Goal: Task Accomplishment & Management: Manage account settings

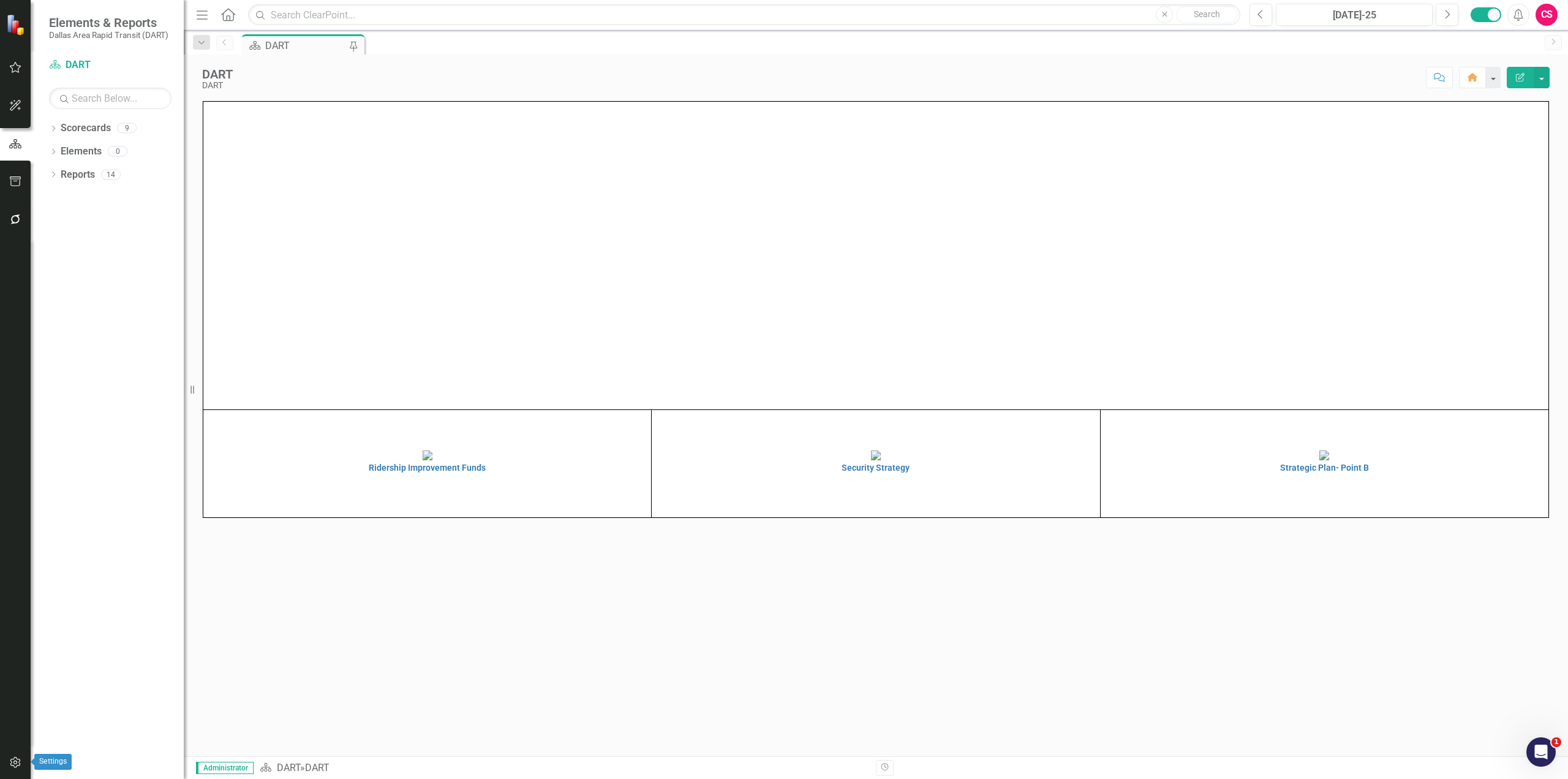
click at [11, 762] on icon "button" at bounding box center [15, 762] width 13 height 10
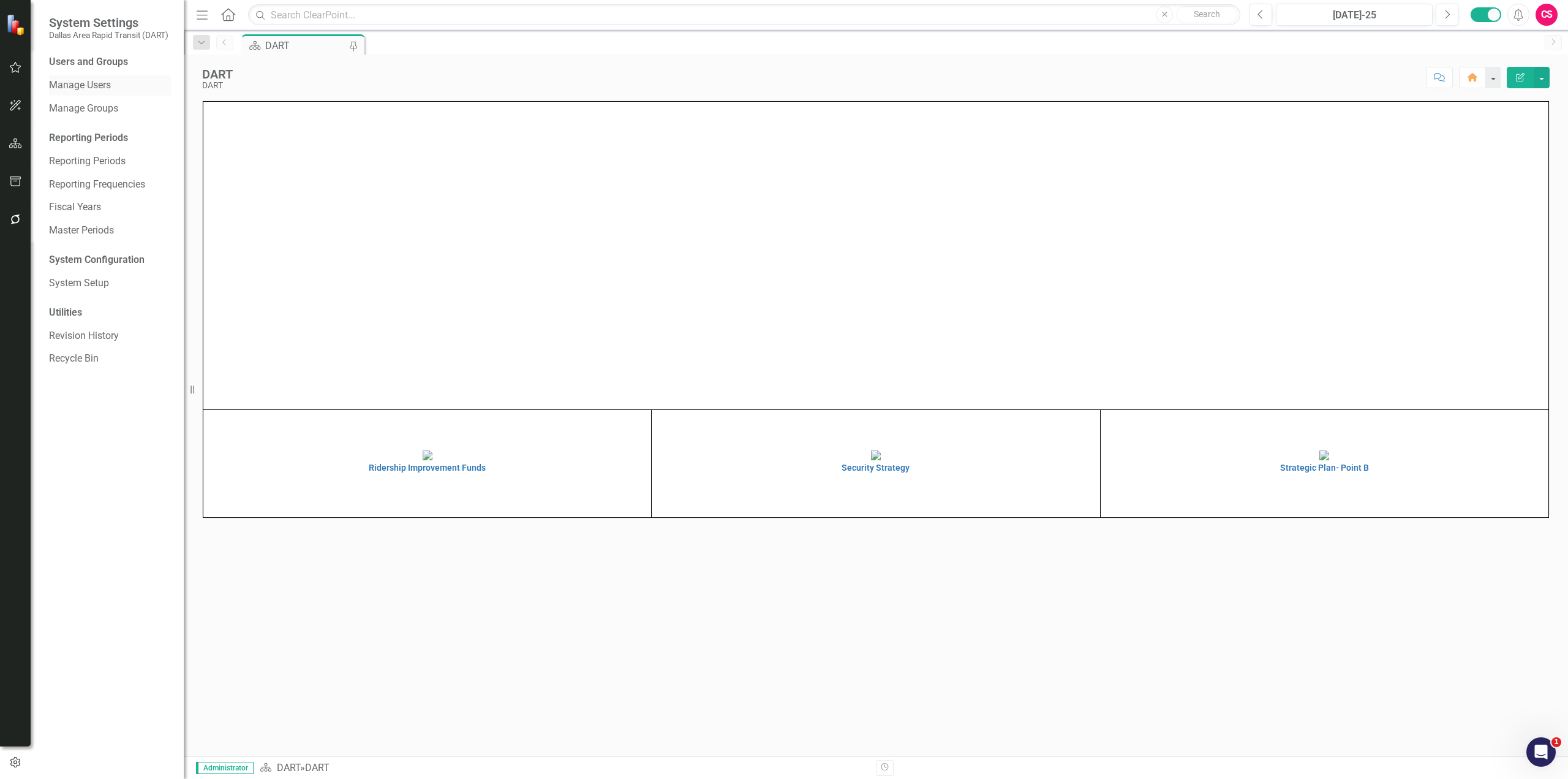
click at [90, 82] on link "Manage Users" at bounding box center [110, 86] width 122 height 14
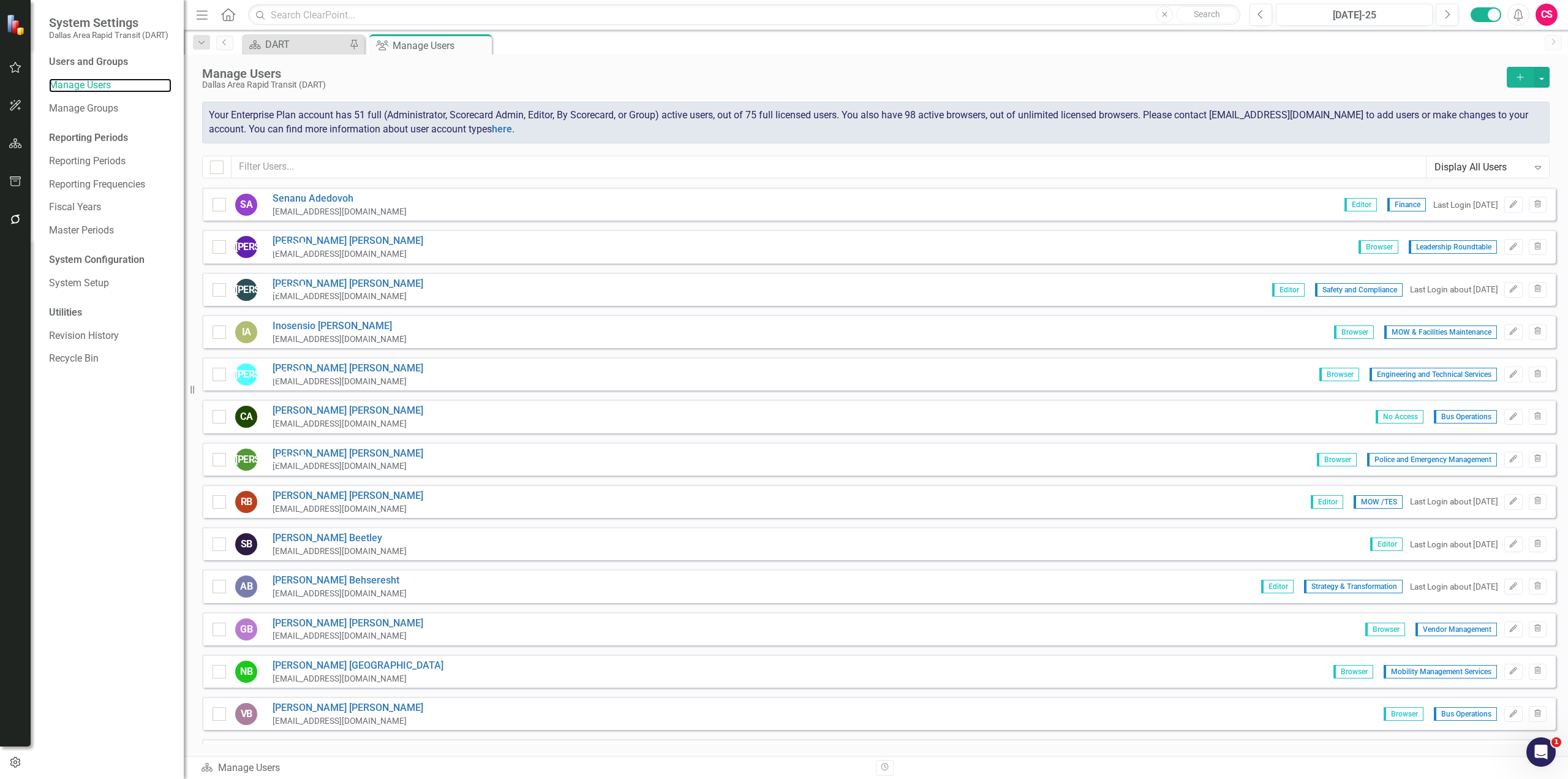
checkbox input "false"
click at [418, 170] on input "text" at bounding box center [829, 167] width 1195 height 23
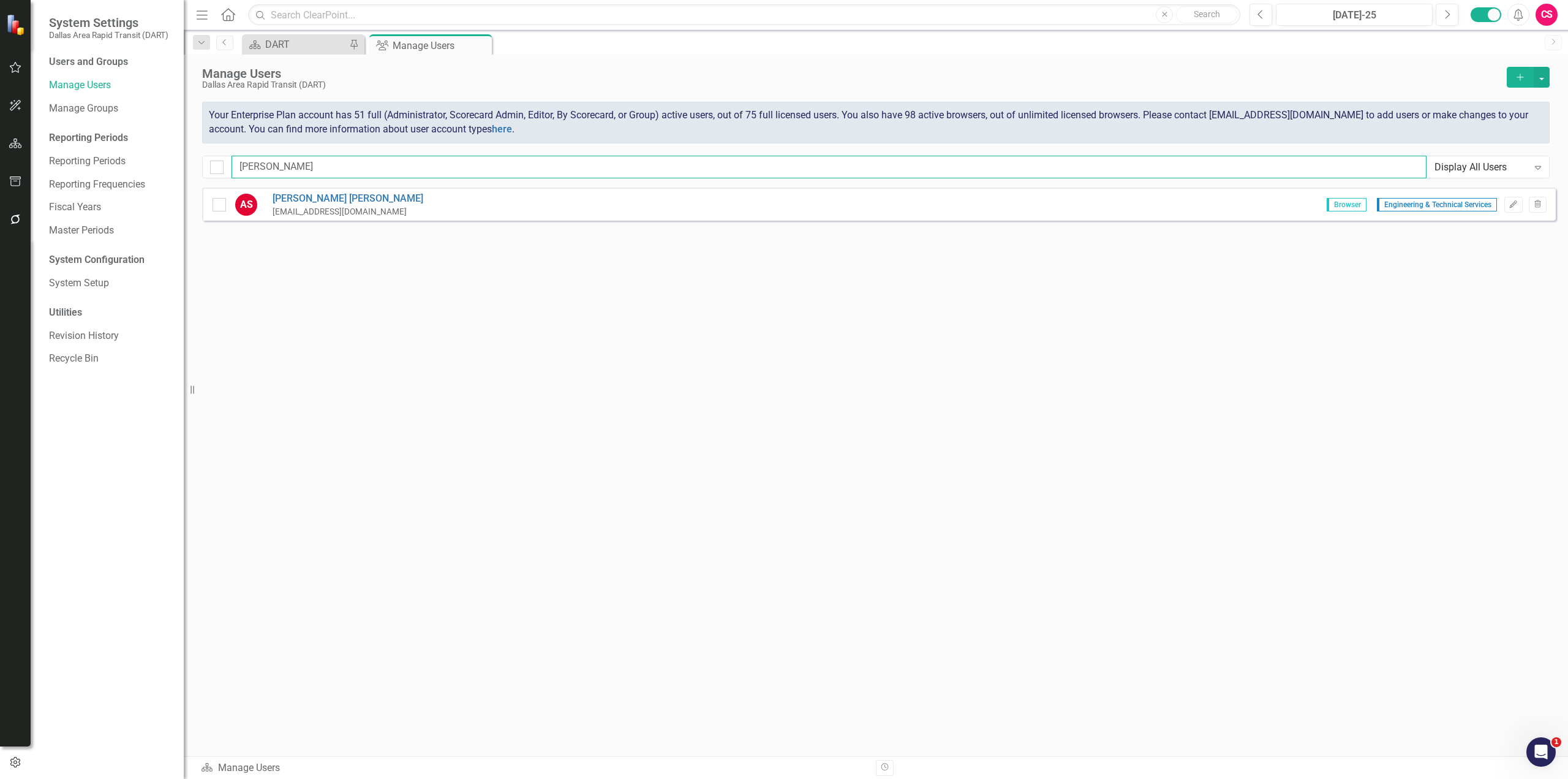
type input "[PERSON_NAME]"
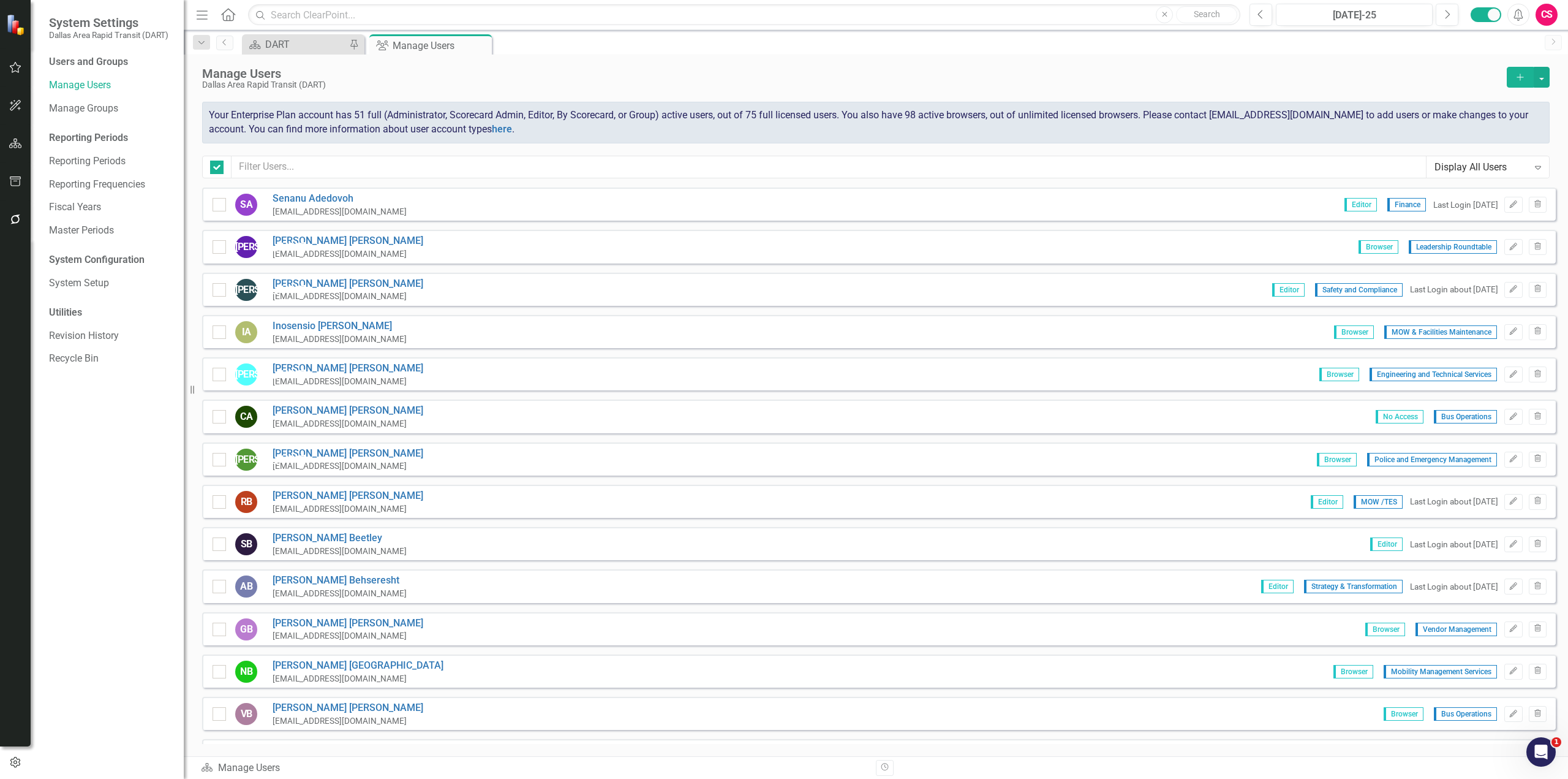
checkbox input "false"
click at [371, 165] on input "text" at bounding box center [829, 167] width 1195 height 23
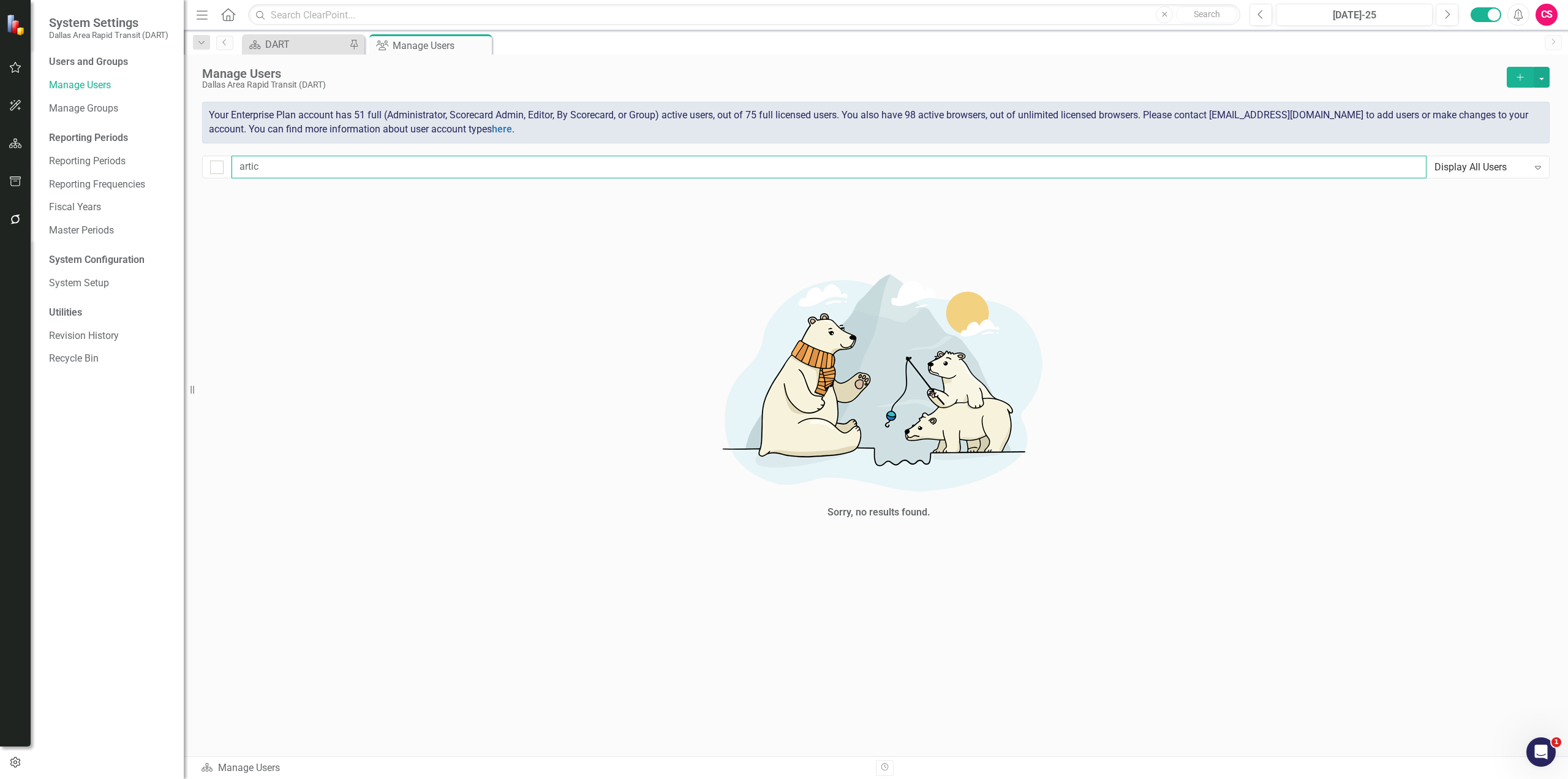
type input "arti"
checkbox input "false"
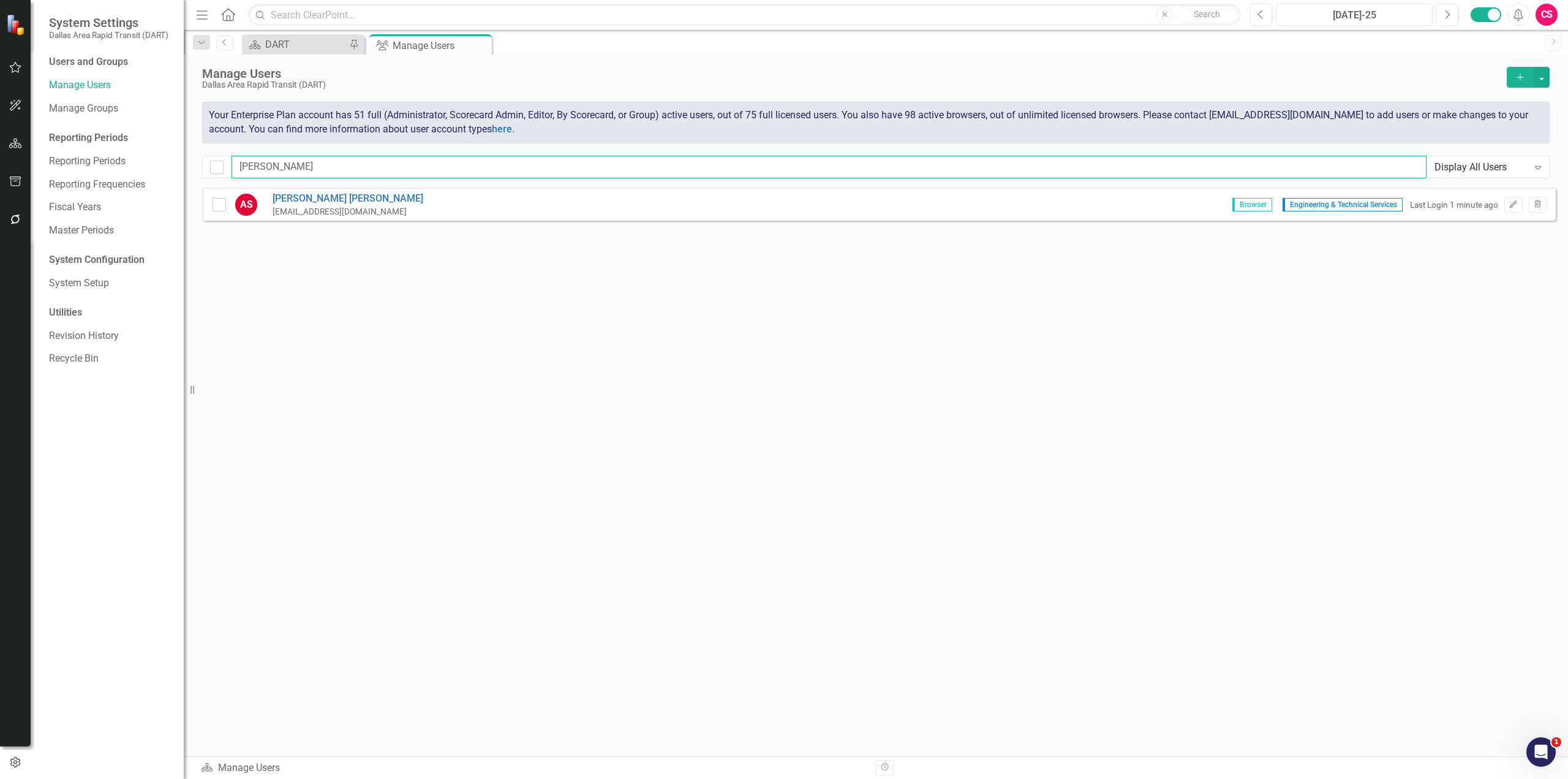
type input "[PERSON_NAME]"
